Goal: Browse casually

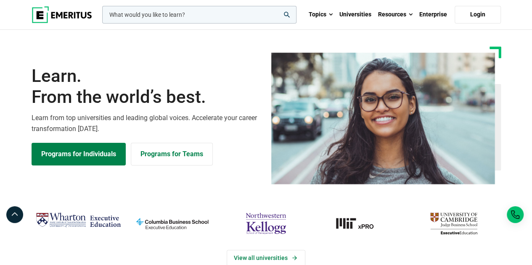
drag, startPoint x: 0, startPoint y: 0, endPoint x: 182, endPoint y: 46, distance: 187.7
click at [182, 47] on div "Learn. From the world’s best. Learn from top universities and leading global vo…" at bounding box center [265, 116] width 479 height 138
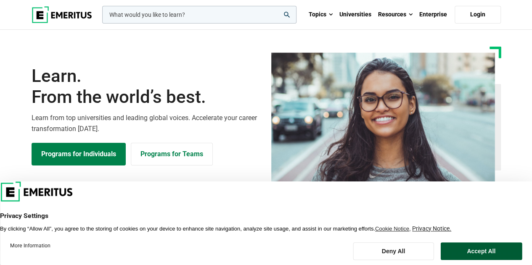
click at [485, 248] on button "Accept All" at bounding box center [481, 252] width 82 height 18
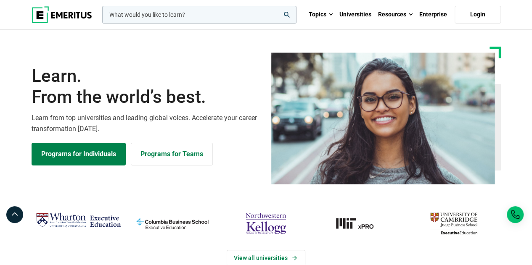
click at [483, 26] on ul "Topics AI and Machine Learning By 2023, 40 percent of infrastructure and operat…" at bounding box center [402, 14] width 195 height 29
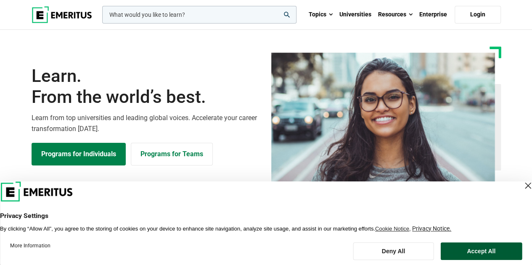
click at [496, 248] on button "Accept All" at bounding box center [481, 252] width 82 height 18
